Goal: Contribute content: Add original content to the website for others to see

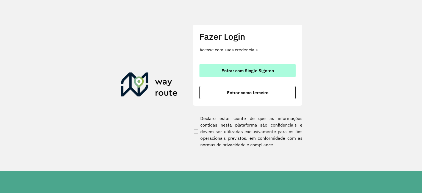
click at [224, 70] on span "Entrar com Single Sign-on" at bounding box center [248, 70] width 53 height 4
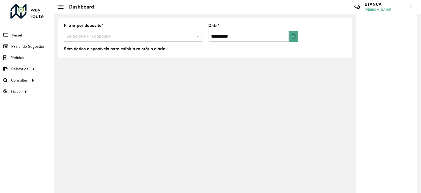
click at [90, 38] on input "text" at bounding box center [128, 36] width 122 height 7
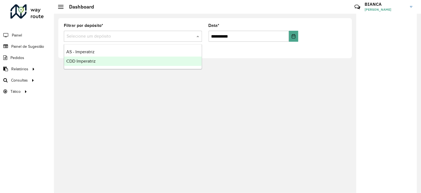
click at [88, 62] on span "CDD Imperatriz" at bounding box center [80, 61] width 29 height 5
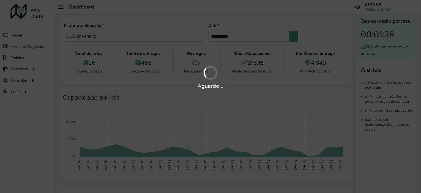
click at [293, 37] on hb-app "**********" at bounding box center [210, 96] width 421 height 193
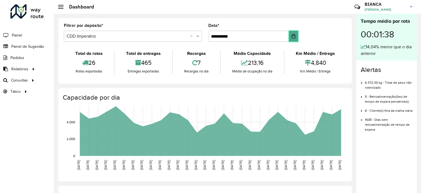
click at [293, 37] on icon "Choose Date" at bounding box center [293, 36] width 4 height 4
click at [140, 33] on input "text" at bounding box center [128, 36] width 122 height 7
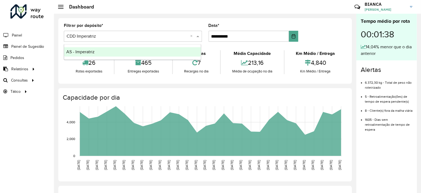
click at [114, 51] on div "AS - Imperatriz" at bounding box center [132, 51] width 137 height 9
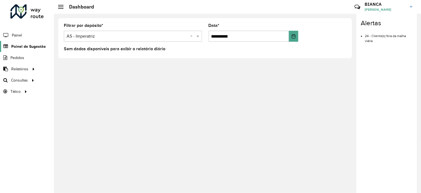
click at [34, 46] on span "Painel de Sugestão" at bounding box center [28, 47] width 34 height 6
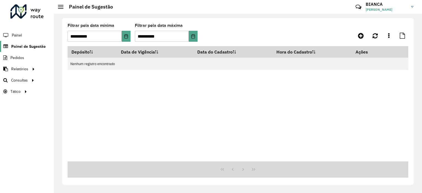
click at [32, 47] on span "Painel de Sugestão" at bounding box center [28, 47] width 34 height 6
click at [361, 37] on icon at bounding box center [361, 35] width 6 height 7
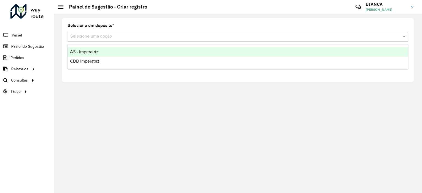
click at [147, 37] on input "text" at bounding box center [232, 36] width 325 height 7
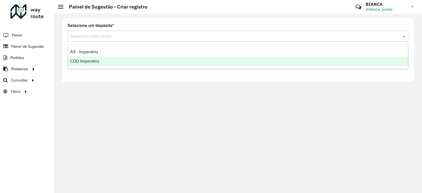
click at [104, 62] on div "CDD Imperatriz" at bounding box center [238, 61] width 341 height 9
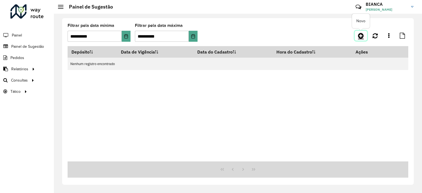
click at [363, 37] on icon at bounding box center [361, 35] width 6 height 7
click at [363, 39] on icon at bounding box center [361, 35] width 6 height 7
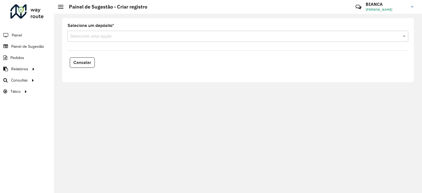
click at [136, 37] on input "text" at bounding box center [232, 36] width 325 height 7
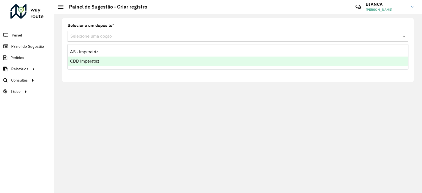
click at [115, 63] on div "CDD Imperatriz" at bounding box center [238, 61] width 341 height 9
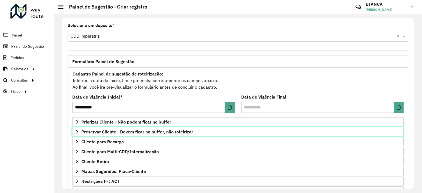
click at [139, 132] on span "Preservar Cliente - Devem ficar no buffer, não roteirizar" at bounding box center [137, 132] width 112 height 4
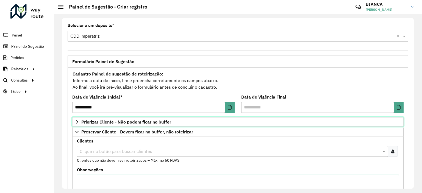
click at [139, 124] on span "Priorizar Cliente - Não podem ficar no buffer" at bounding box center [126, 122] width 90 height 4
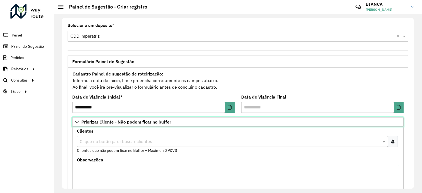
scroll to position [28, 0]
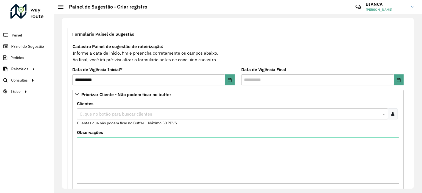
click at [393, 114] on icon at bounding box center [393, 114] width 3 height 4
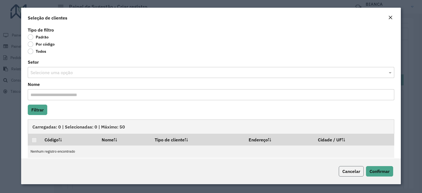
click at [351, 172] on span "Cancelar" at bounding box center [352, 172] width 18 height 6
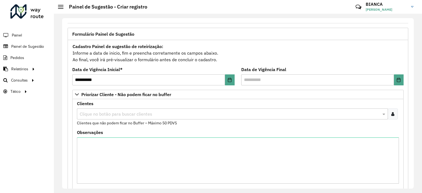
click at [95, 112] on input "text" at bounding box center [229, 114] width 303 height 7
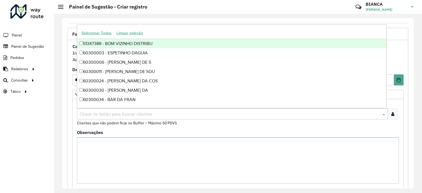
click at [393, 114] on icon at bounding box center [393, 114] width 3 height 4
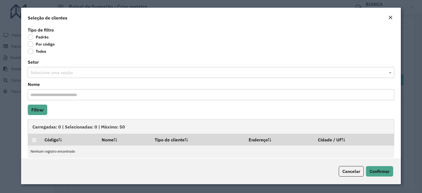
scroll to position [6, 0]
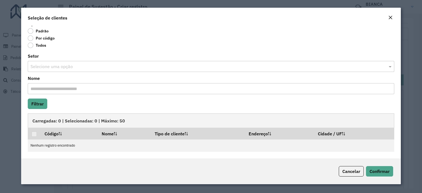
click at [53, 65] on input "text" at bounding box center [206, 67] width 350 height 7
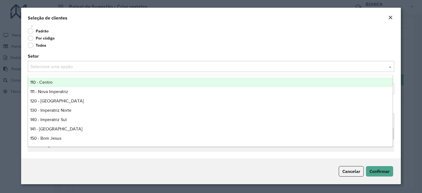
click at [81, 54] on div "Setor Selecione uma opção" at bounding box center [211, 63] width 367 height 18
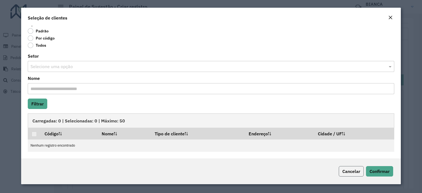
click at [355, 171] on span "Cancelar" at bounding box center [352, 172] width 18 height 6
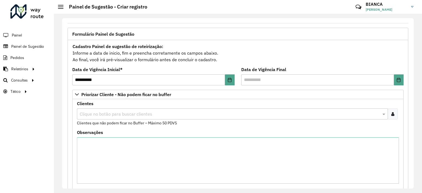
click at [394, 115] on div at bounding box center [393, 114] width 10 height 11
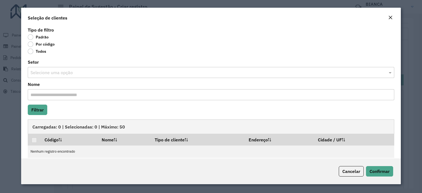
click at [34, 44] on label "Por código" at bounding box center [41, 45] width 27 height 6
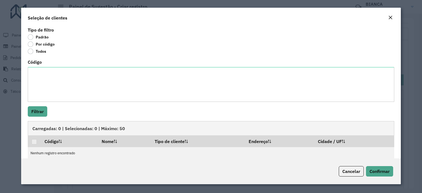
click at [32, 37] on label "Padrão" at bounding box center [38, 37] width 21 height 6
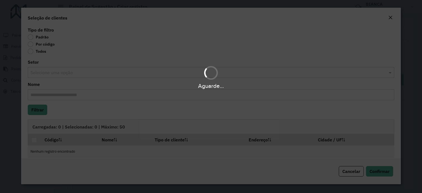
click at [31, 46] on div "Aguarde..." at bounding box center [211, 96] width 422 height 193
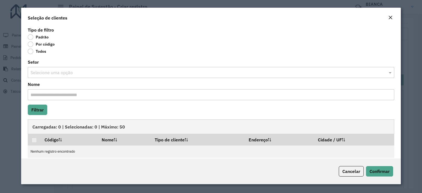
click at [32, 46] on label "Por código" at bounding box center [41, 45] width 27 height 6
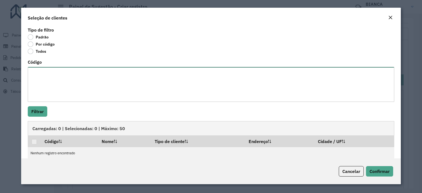
click at [42, 86] on textarea "Código" at bounding box center [211, 84] width 367 height 35
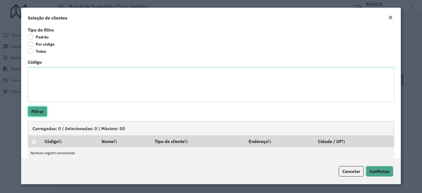
click at [39, 114] on button "Filtrar" at bounding box center [38, 111] width 20 height 10
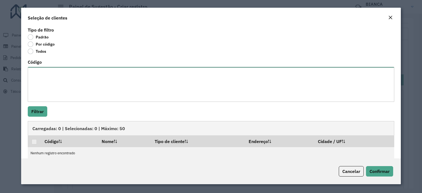
click at [109, 78] on textarea "Código" at bounding box center [211, 84] width 367 height 35
click at [108, 76] on textarea "Código" at bounding box center [211, 84] width 367 height 35
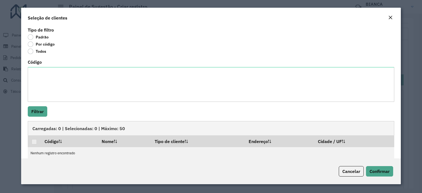
click at [391, 17] on em "Close" at bounding box center [391, 17] width 4 height 4
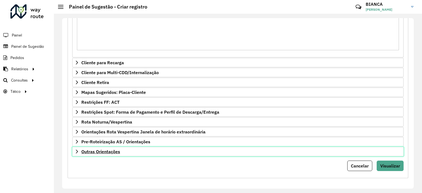
click at [89, 152] on span "Outras Orientações" at bounding box center [100, 152] width 39 height 4
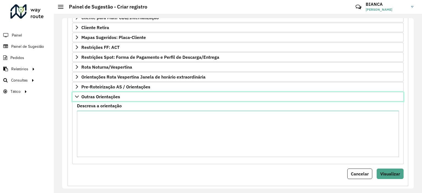
scroll to position [326, 0]
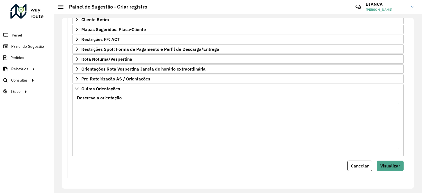
click at [107, 129] on textarea "Descreva a orientação" at bounding box center [238, 126] width 322 height 46
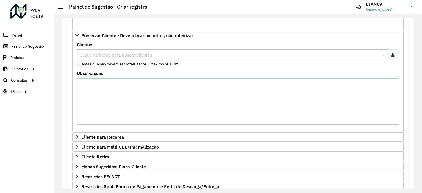
scroll to position [106, 0]
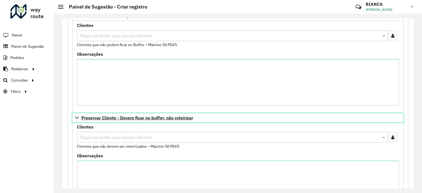
click at [88, 118] on span "Preservar Cliente - Devem ficar no buffer, não roteirizar" at bounding box center [137, 118] width 112 height 4
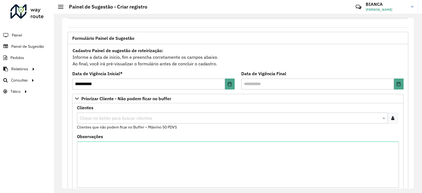
scroll to position [0, 0]
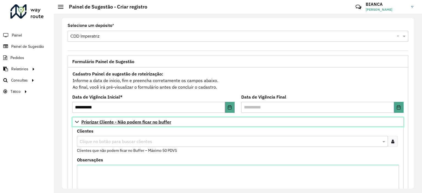
click at [94, 125] on link "Priorizar Cliente - Não podem ficar no buffer" at bounding box center [238, 121] width 332 height 9
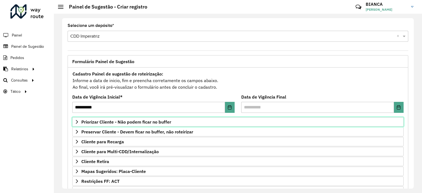
scroll to position [142, 0]
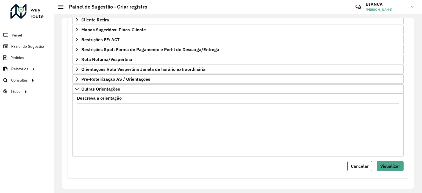
click at [109, 99] on label "Descreva a orientação" at bounding box center [99, 98] width 45 height 7
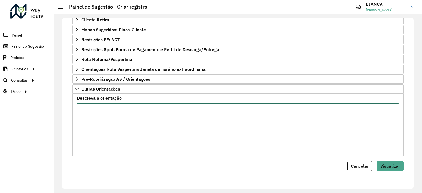
click at [109, 103] on textarea "Descreva a orientação" at bounding box center [238, 126] width 322 height 46
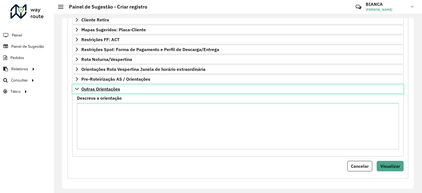
click at [107, 90] on span "Outras Orientações" at bounding box center [100, 89] width 39 height 4
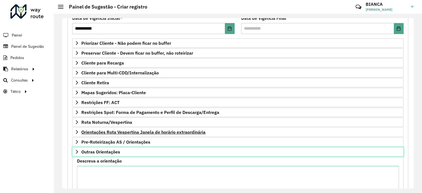
scroll to position [79, 0]
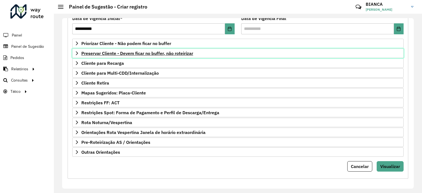
click at [112, 53] on span "Preservar Cliente - Devem ficar no buffer, não roteirizar" at bounding box center [137, 53] width 112 height 4
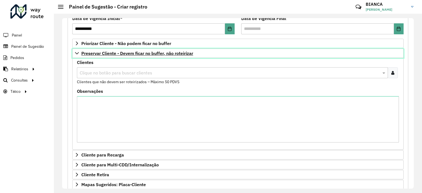
click at [112, 53] on span "Preservar Cliente - Devem ficar no buffer, não roteirizar" at bounding box center [137, 53] width 112 height 4
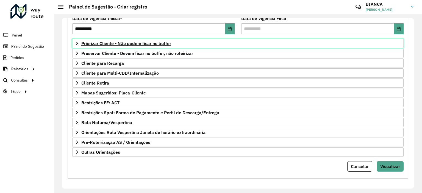
click at [116, 43] on span "Priorizar Cliente - Não podem ficar no buffer" at bounding box center [126, 43] width 90 height 4
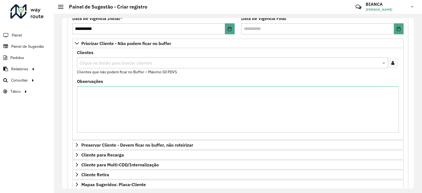
click at [91, 61] on input "text" at bounding box center [229, 63] width 303 height 7
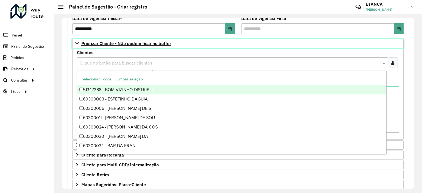
click at [106, 43] on span "Priorizar Cliente - Não podem ficar no buffer" at bounding box center [126, 43] width 90 height 4
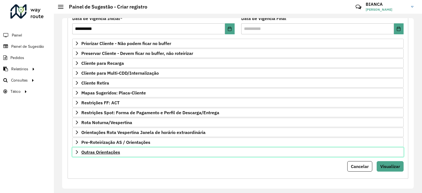
click at [94, 151] on span "Outras Orientações" at bounding box center [100, 152] width 39 height 4
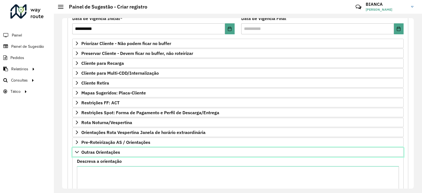
scroll to position [142, 0]
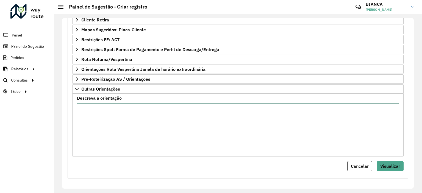
click at [119, 116] on textarea "Descreva a orientação" at bounding box center [238, 126] width 322 height 46
click at [118, 111] on textarea "**" at bounding box center [238, 126] width 322 height 46
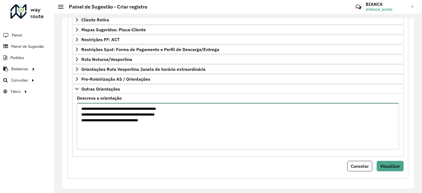
type textarea "**********"
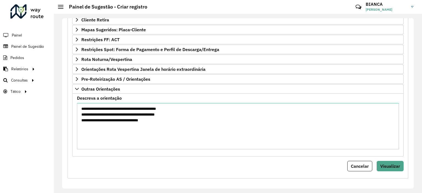
click at [231, 171] on div "**********" at bounding box center [238, 52] width 341 height 253
click at [394, 164] on span "Visualizar" at bounding box center [391, 167] width 20 height 6
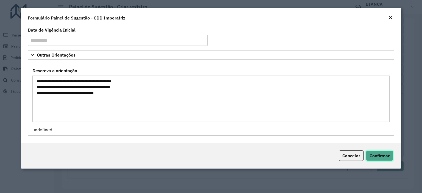
click at [382, 156] on span "Confirmar" at bounding box center [380, 156] width 20 height 6
